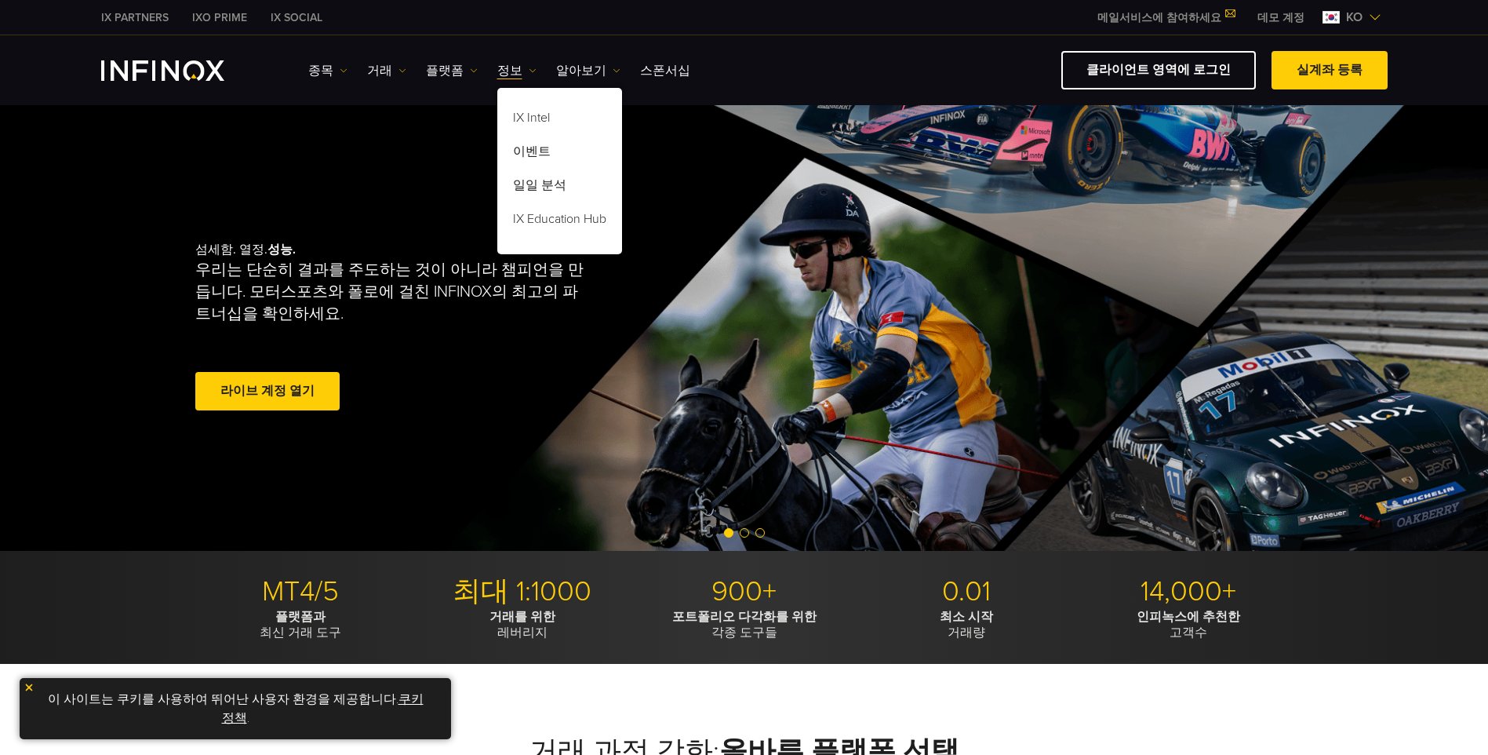
click at [434, 71] on link "플랫폼" at bounding box center [452, 70] width 52 height 19
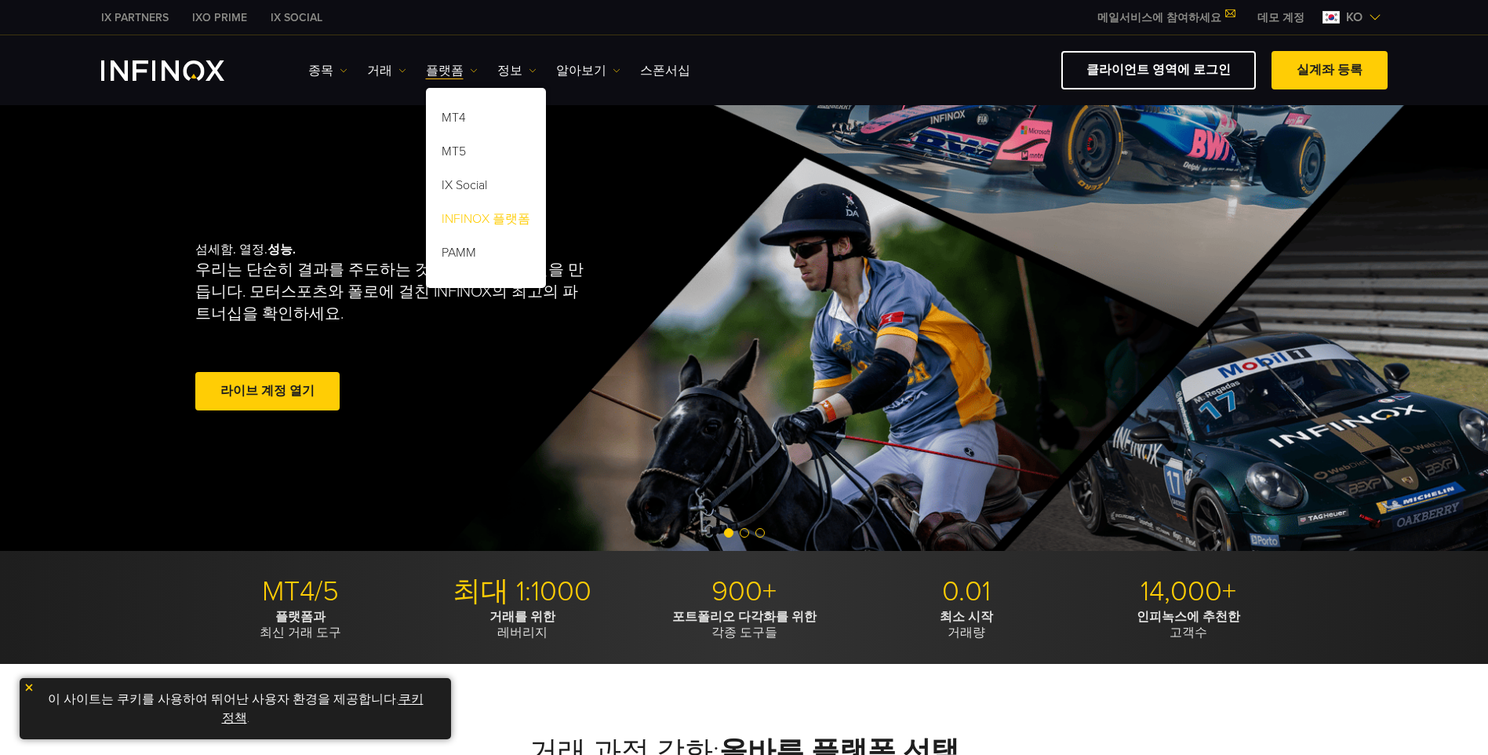
click at [488, 217] on link "INFINOX 플랫폼" at bounding box center [486, 222] width 120 height 34
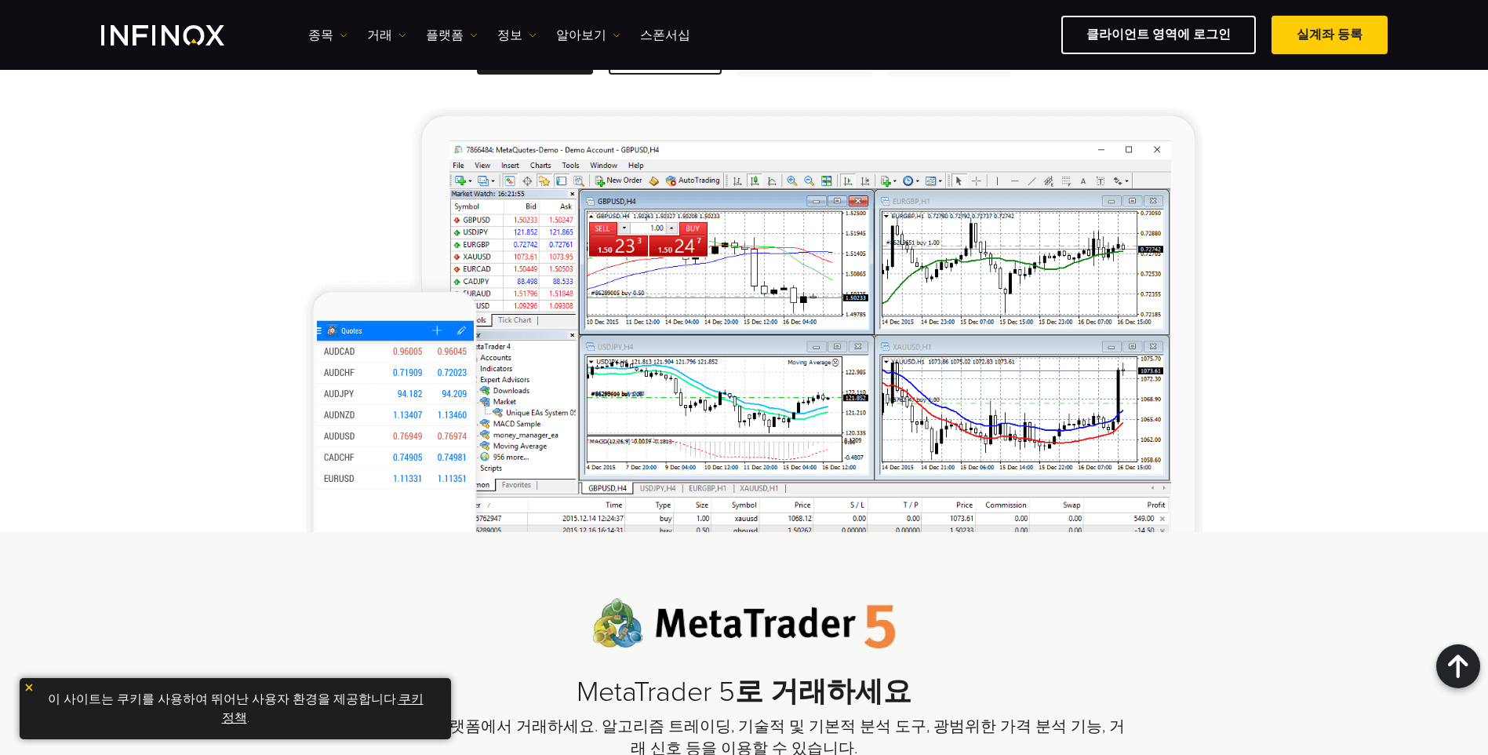
scroll to position [1648, 0]
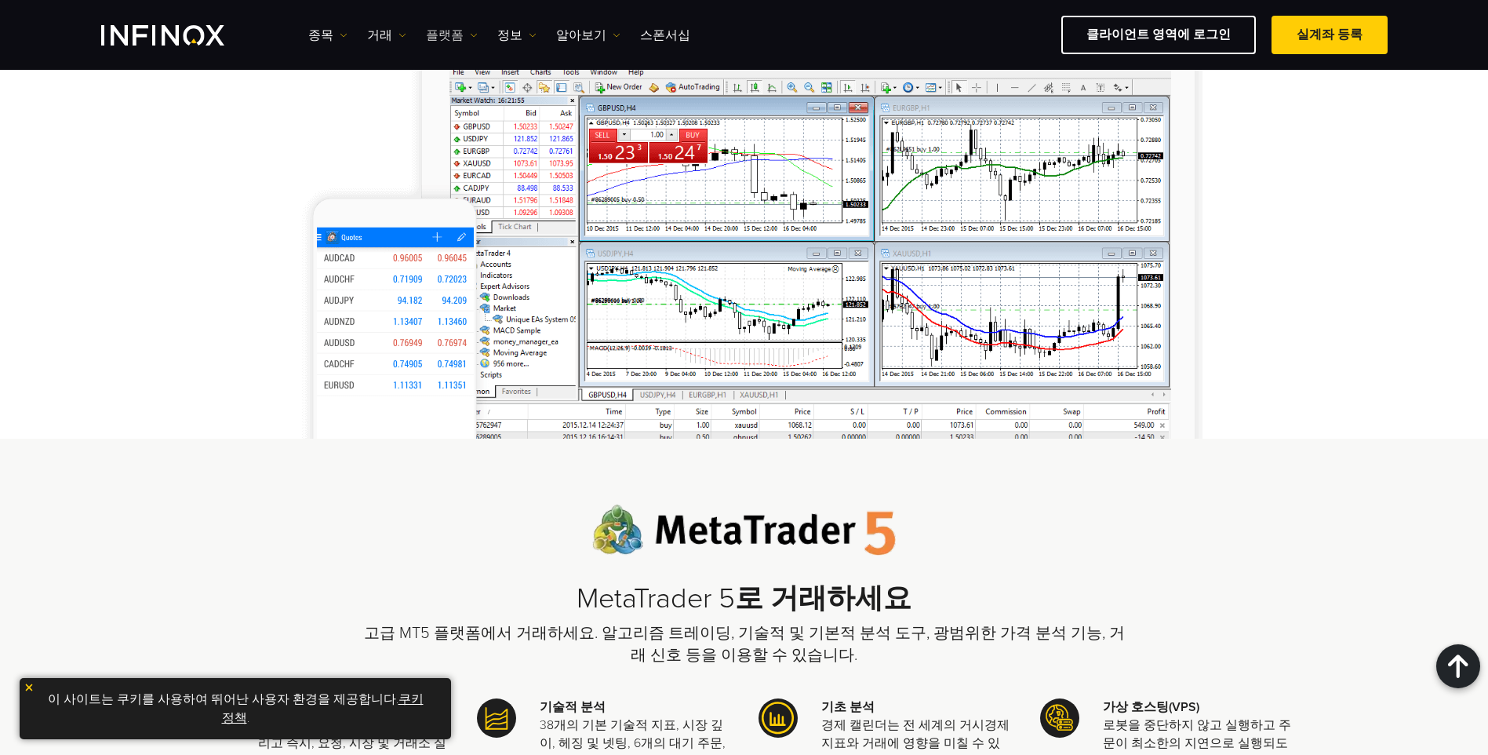
click at [428, 36] on link "플랫폼" at bounding box center [452, 35] width 52 height 19
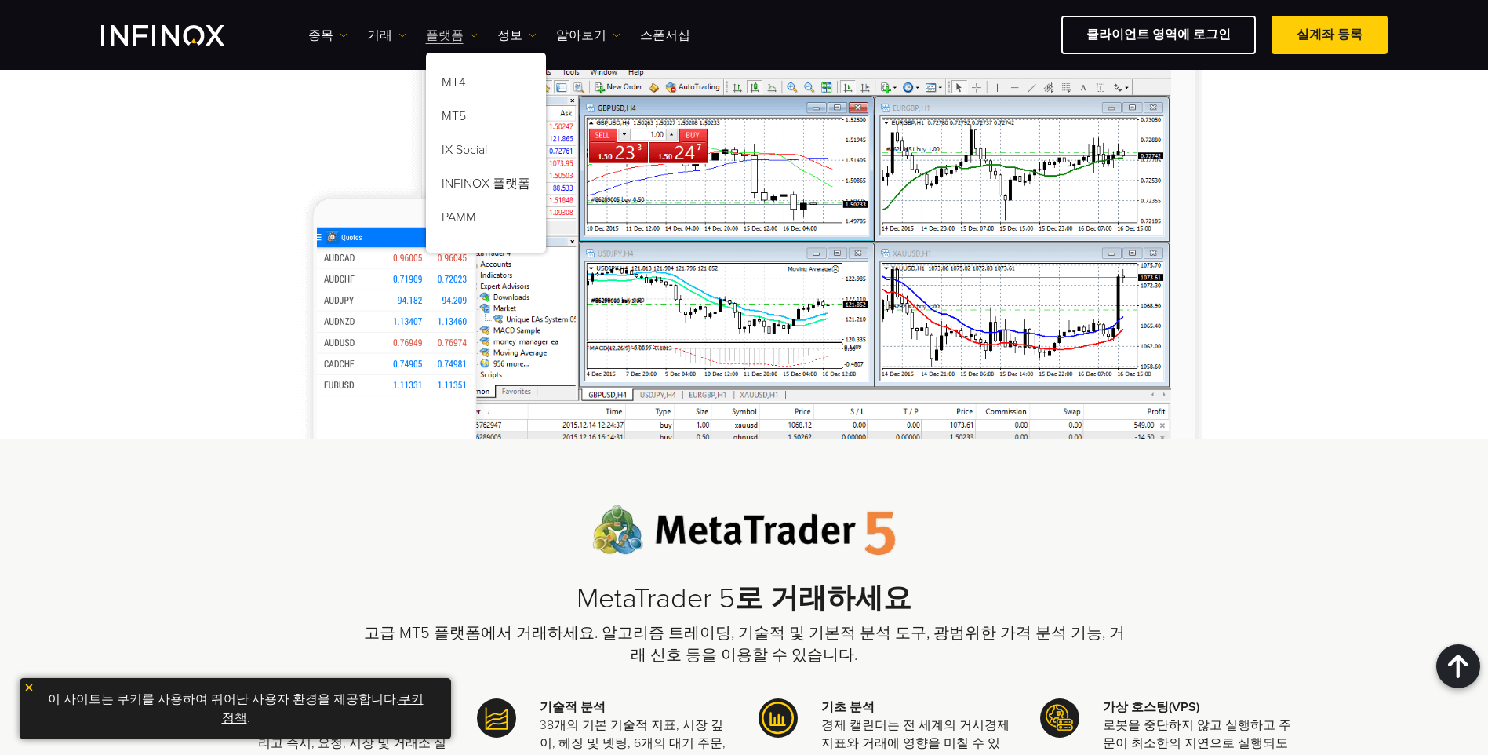
scroll to position [0, 0]
click at [497, 31] on link "정보" at bounding box center [516, 35] width 39 height 19
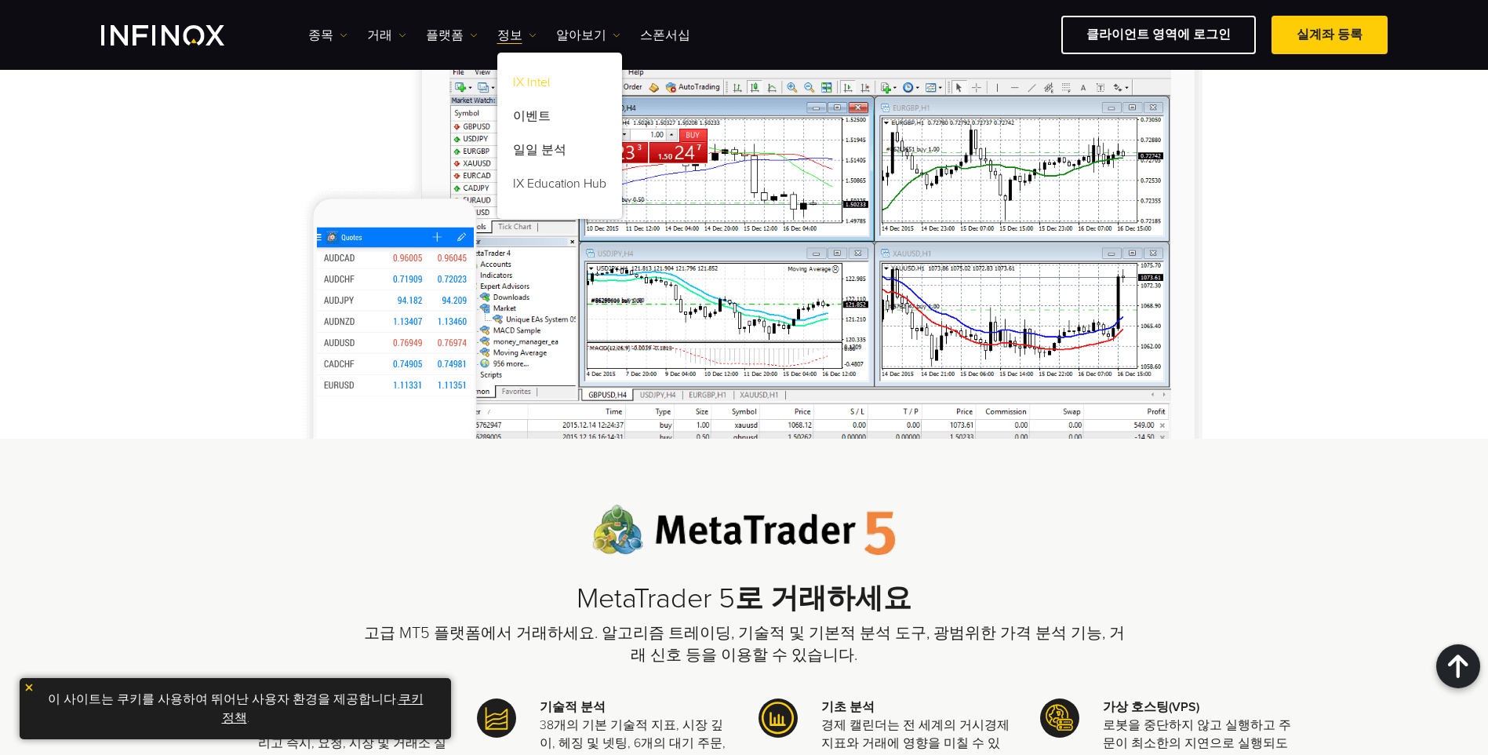
click at [535, 89] on link "IX Intel" at bounding box center [559, 85] width 125 height 34
click at [536, 84] on link "IX Intel" at bounding box center [559, 85] width 125 height 34
click at [582, 37] on link "알아보기" at bounding box center [588, 35] width 64 height 19
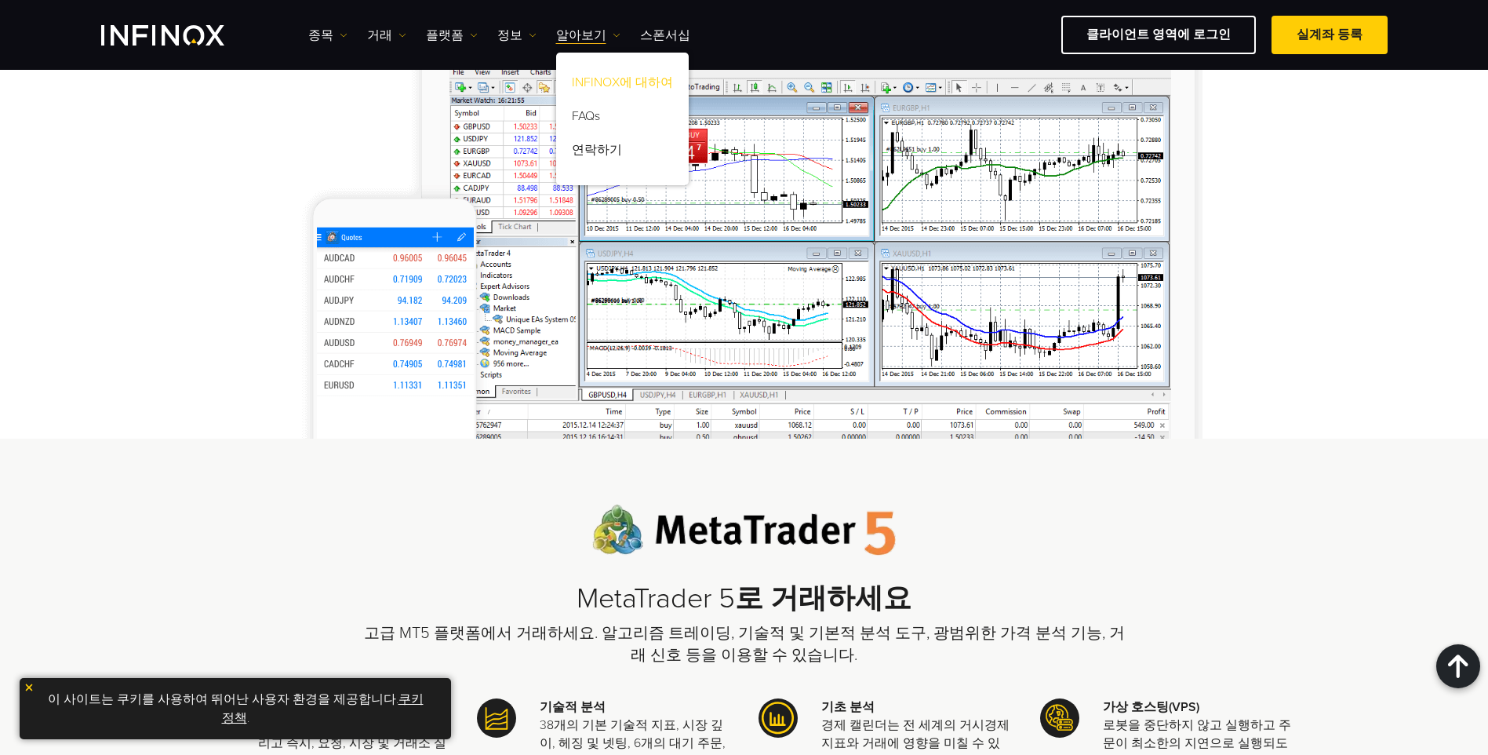
click at [589, 87] on link "INFINOX에 대하여" at bounding box center [622, 85] width 133 height 34
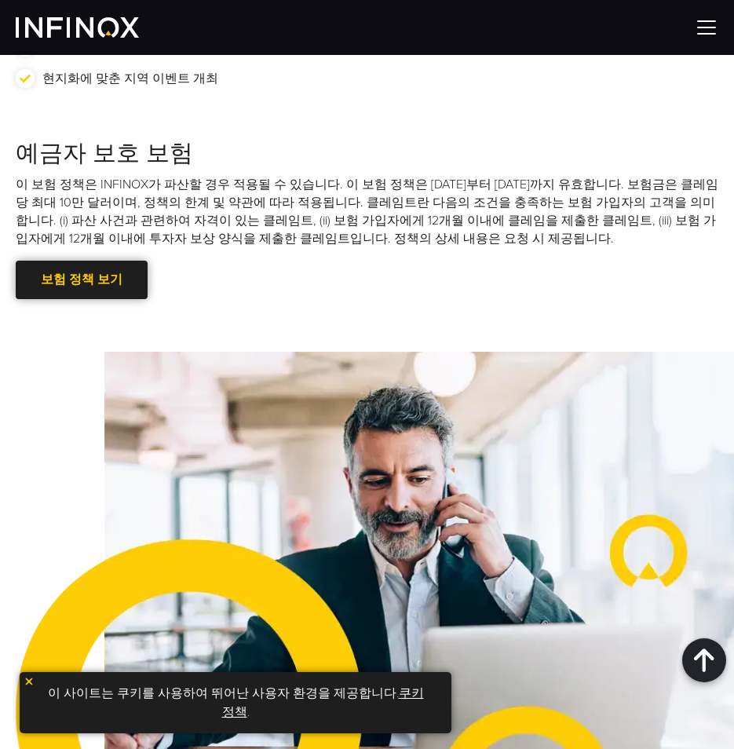
scroll to position [2746, 0]
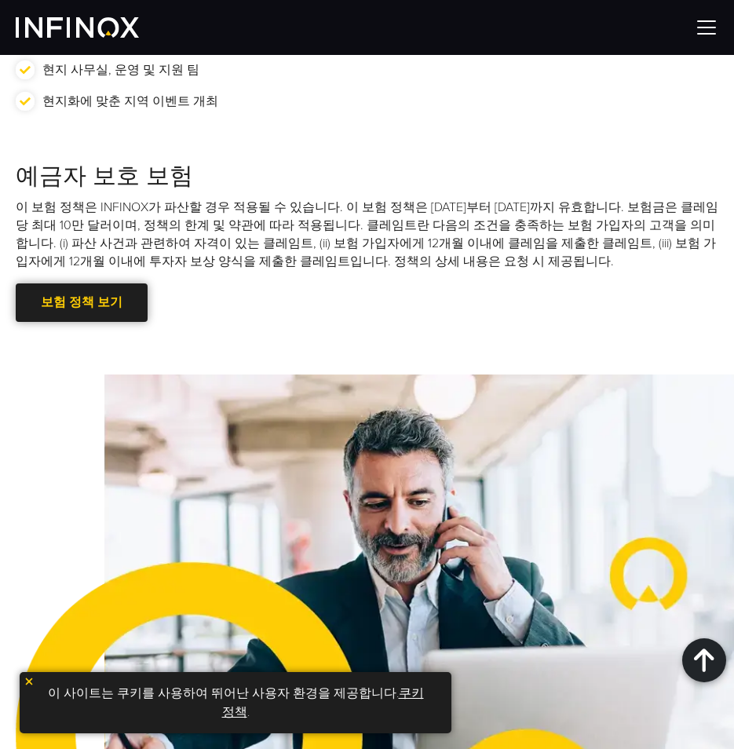
click at [82, 302] on div at bounding box center [82, 302] width 0 height 0
